Goal: Information Seeking & Learning: Learn about a topic

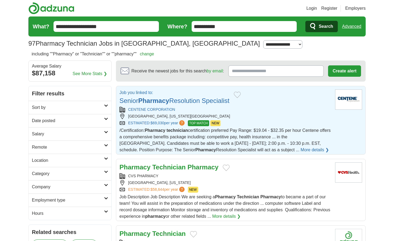
click at [278, 117] on div "[GEOGRAPHIC_DATA], [US_STATE][GEOGRAPHIC_DATA]" at bounding box center [224, 116] width 211 height 6
click at [229, 93] on p "Job you linked to:" at bounding box center [174, 92] width 110 height 6
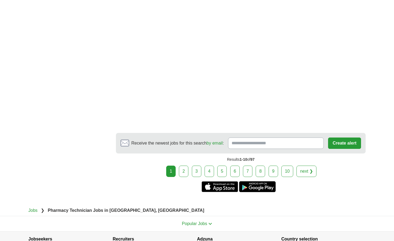
scroll to position [919, 0]
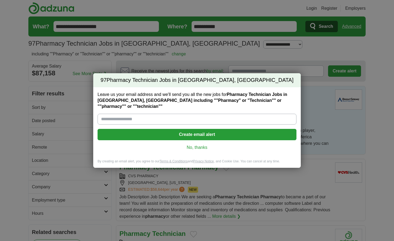
click at [189, 145] on link "No, thanks" at bounding box center [197, 148] width 190 height 6
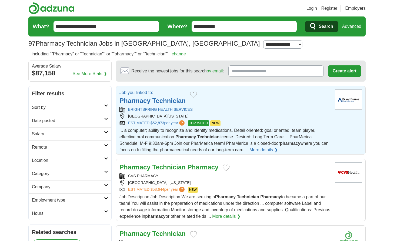
click at [279, 113] on div "AUSTIN, TEXAS, 78744" at bounding box center [224, 116] width 211 height 6
click at [233, 134] on span "... a computer; ability to recognize and identify medications. Detail oriented;…" at bounding box center [223, 140] width 209 height 24
